Goal: Find specific page/section: Locate a particular part of the current website

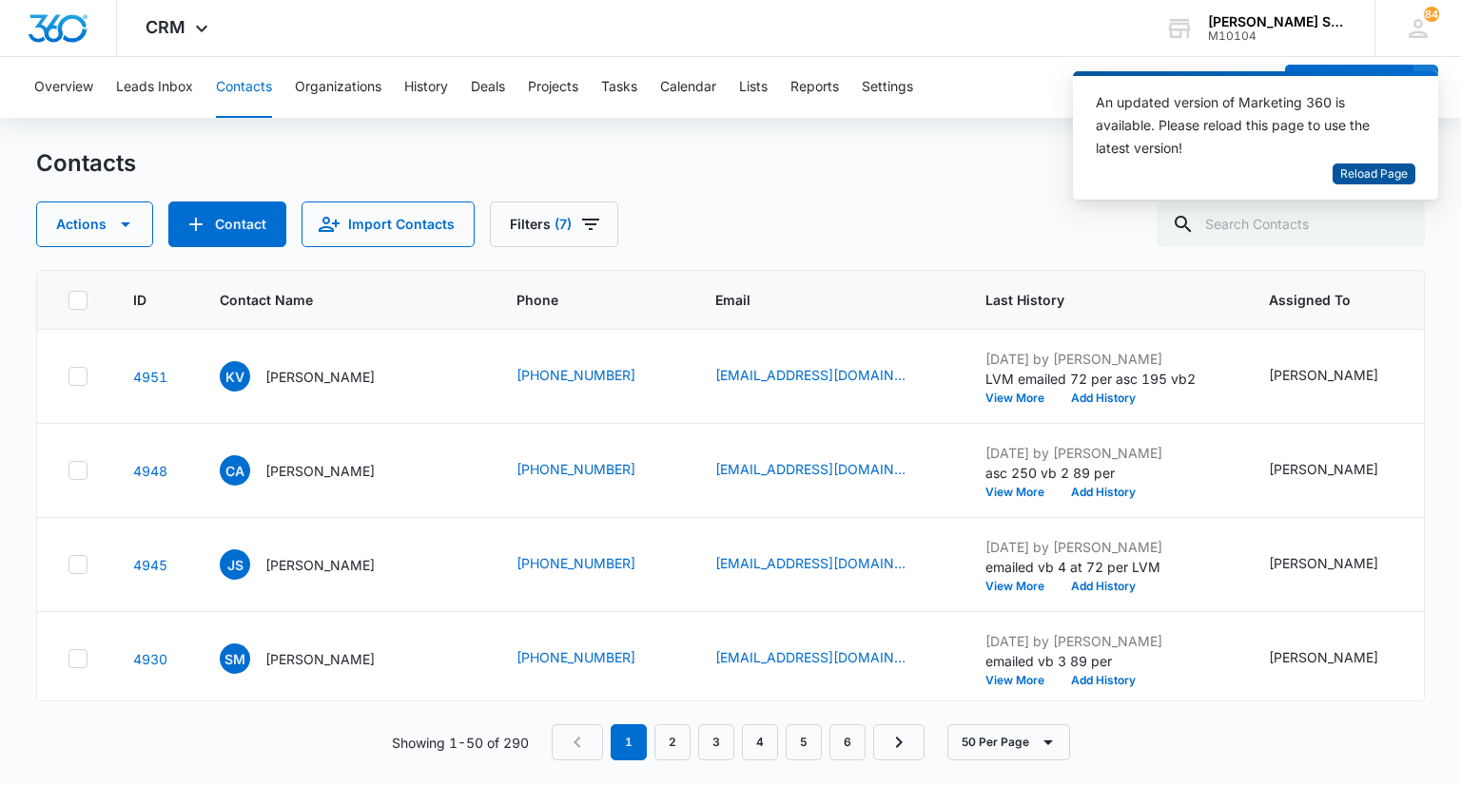
click at [1364, 168] on span "Reload Page" at bounding box center [1374, 174] width 68 height 18
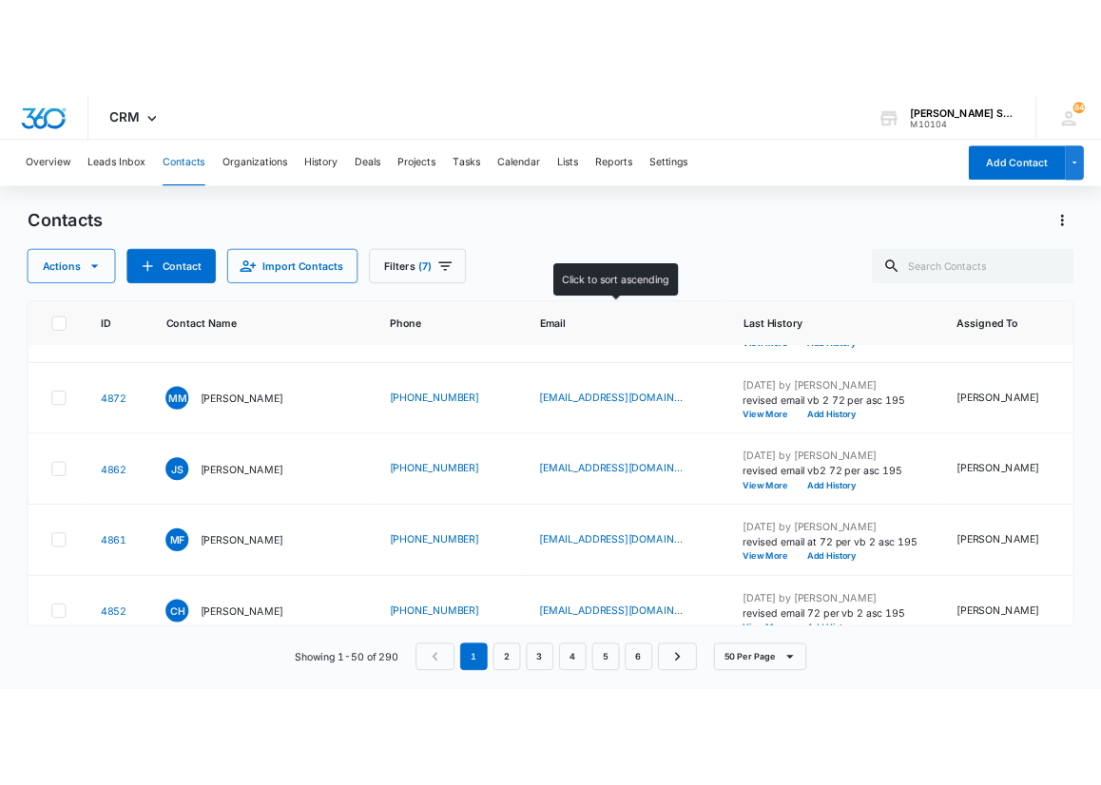
scroll to position [475, 0]
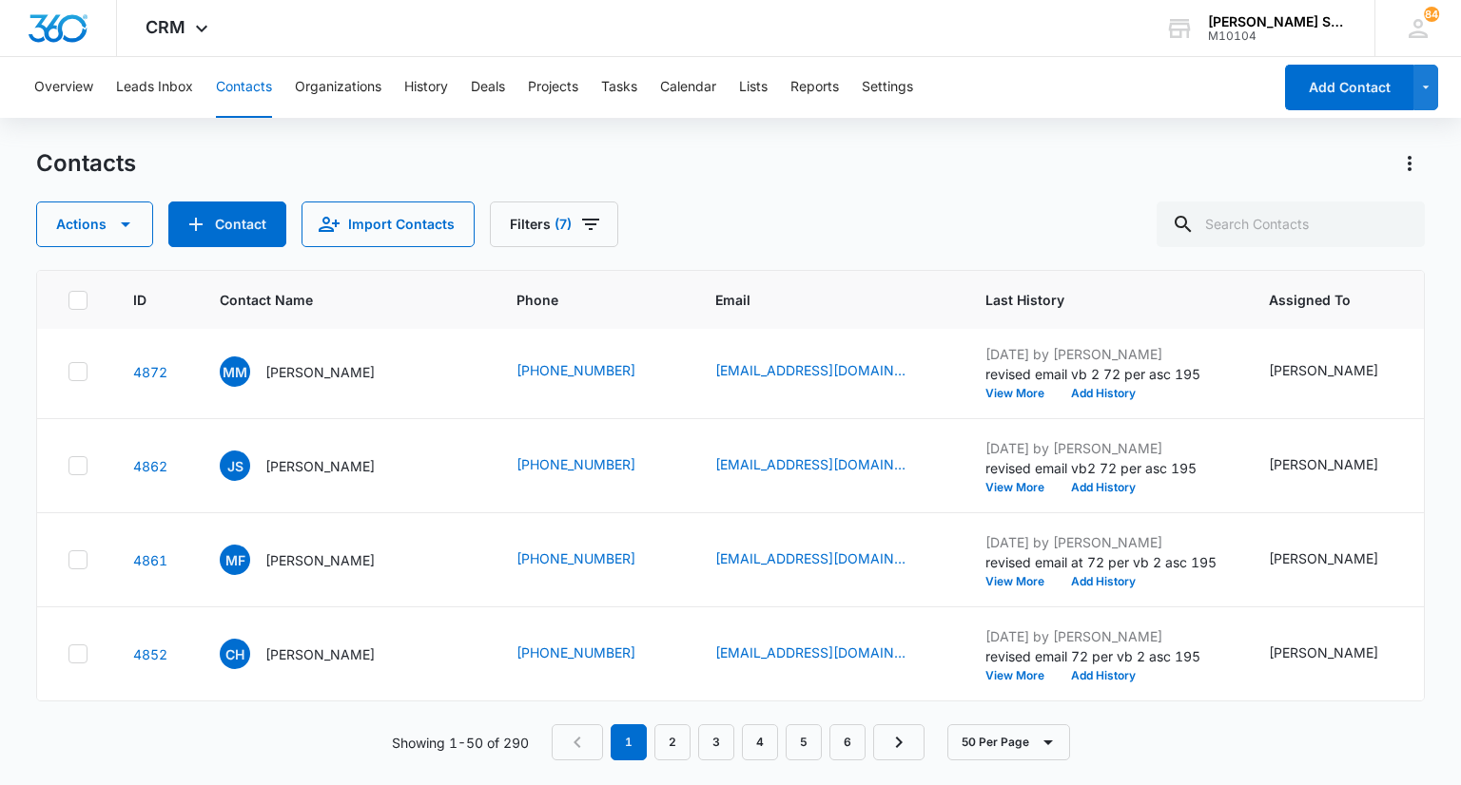
click at [304, 288] on p "[PERSON_NAME]" at bounding box center [319, 278] width 109 height 20
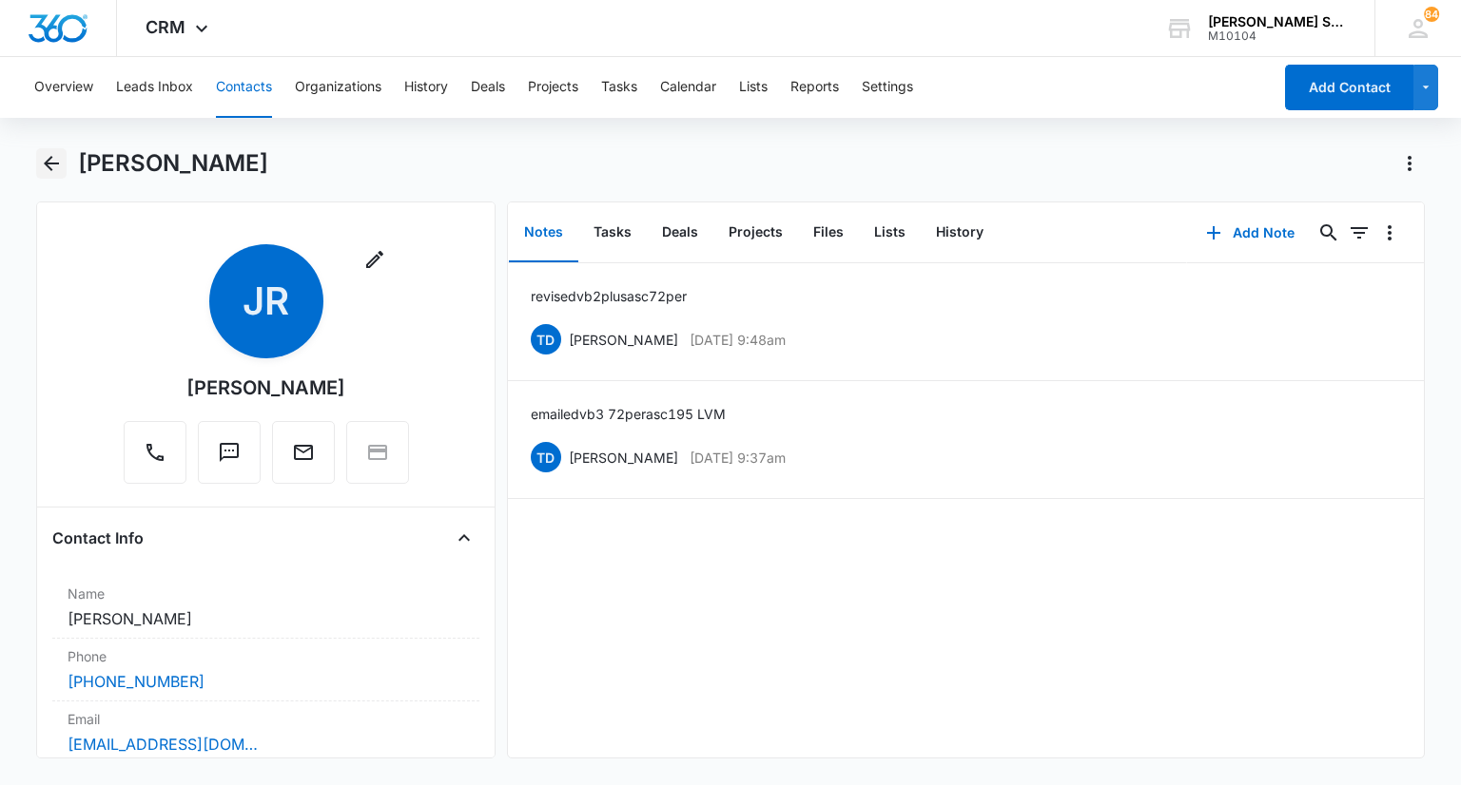
click at [50, 159] on icon "Back" at bounding box center [51, 163] width 23 height 23
